Goal: Task Accomplishment & Management: Manage account settings

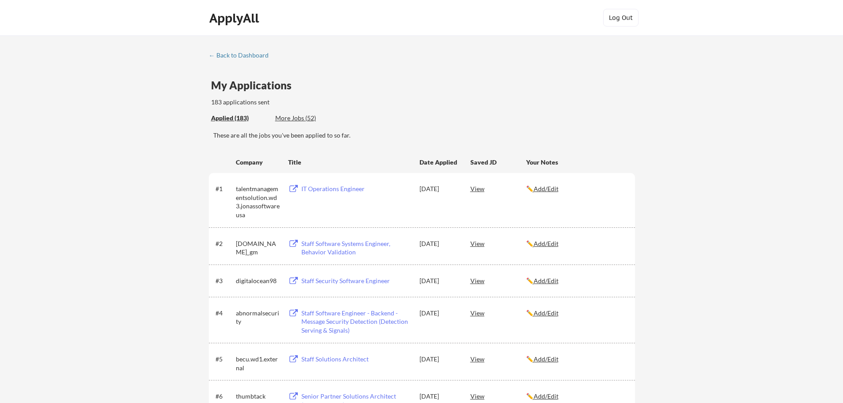
click at [292, 122] on div "More Jobs (52)" at bounding box center [307, 118] width 65 height 9
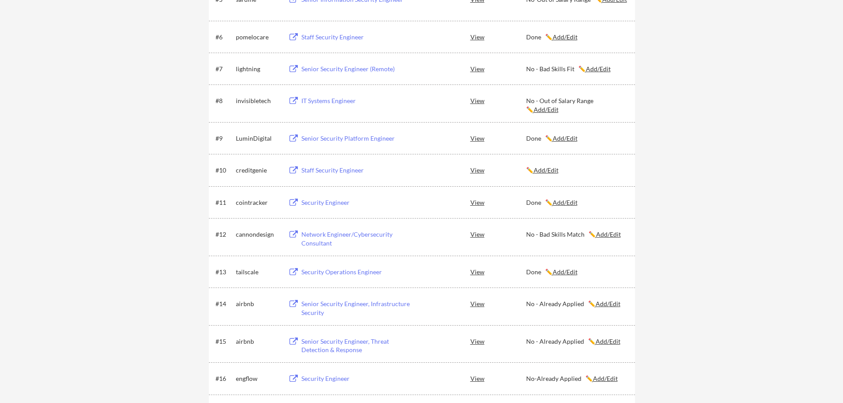
scroll to position [354, 0]
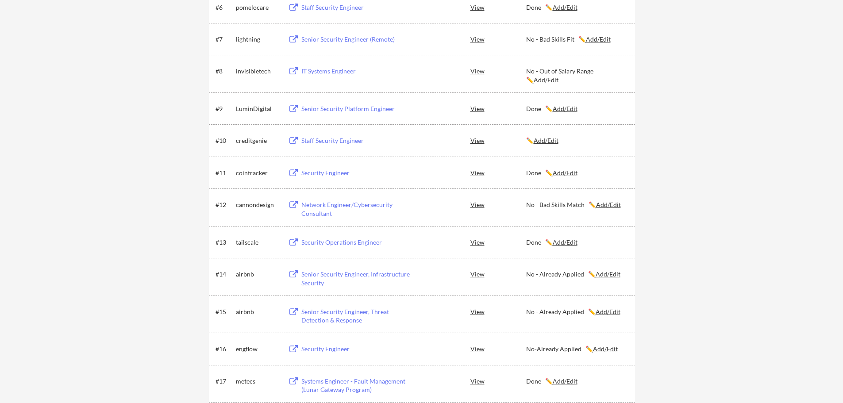
click at [293, 138] on button at bounding box center [293, 141] width 11 height 8
click at [293, 142] on button at bounding box center [293, 141] width 11 height 8
click at [553, 141] on u "Add/Edit" at bounding box center [546, 141] width 25 height 8
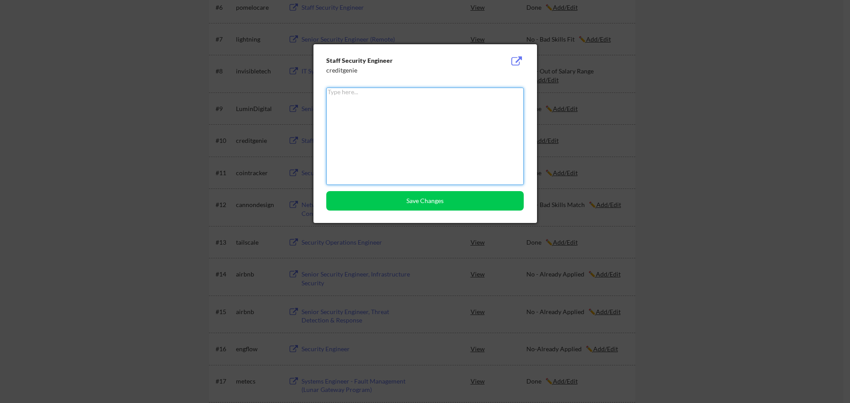
click at [393, 116] on textarea at bounding box center [424, 136] width 197 height 97
type textarea "Done(10/9)"
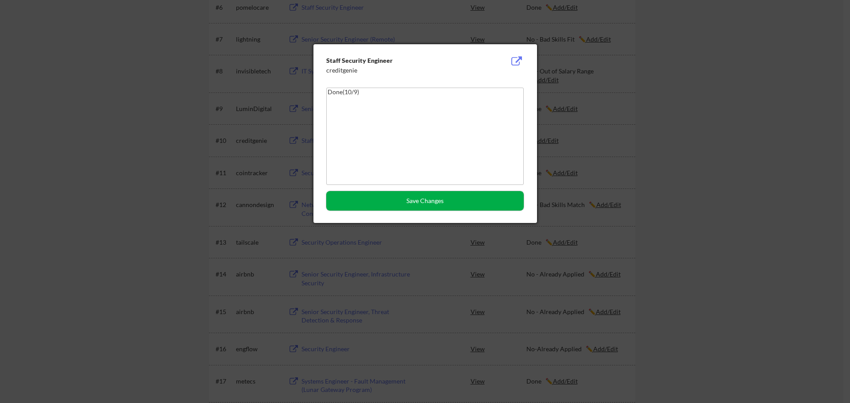
click at [409, 206] on button "Save Changes" at bounding box center [424, 200] width 197 height 19
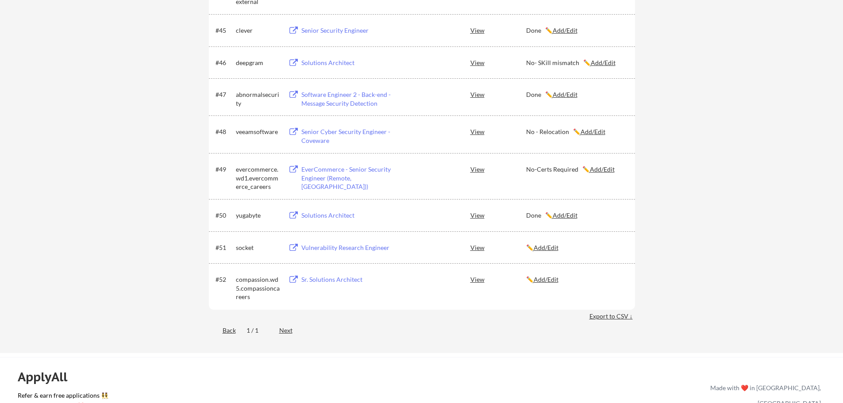
scroll to position [1682, 0]
